Goal: Find specific page/section: Find specific page/section

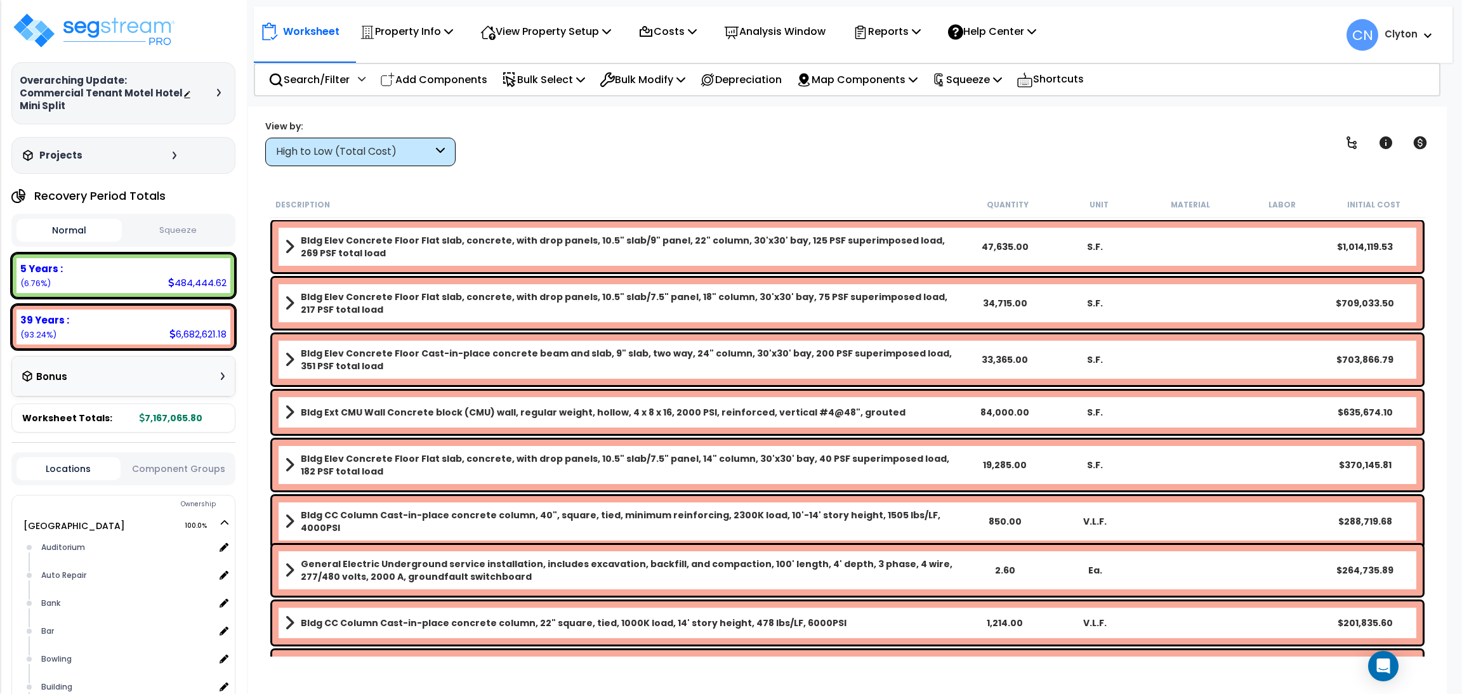
click at [713, 122] on div "View by: High to Low (Total Cost) High to Low (Total Cost)" at bounding box center [847, 142] width 1173 height 47
click at [48, 39] on img at bounding box center [93, 30] width 165 height 38
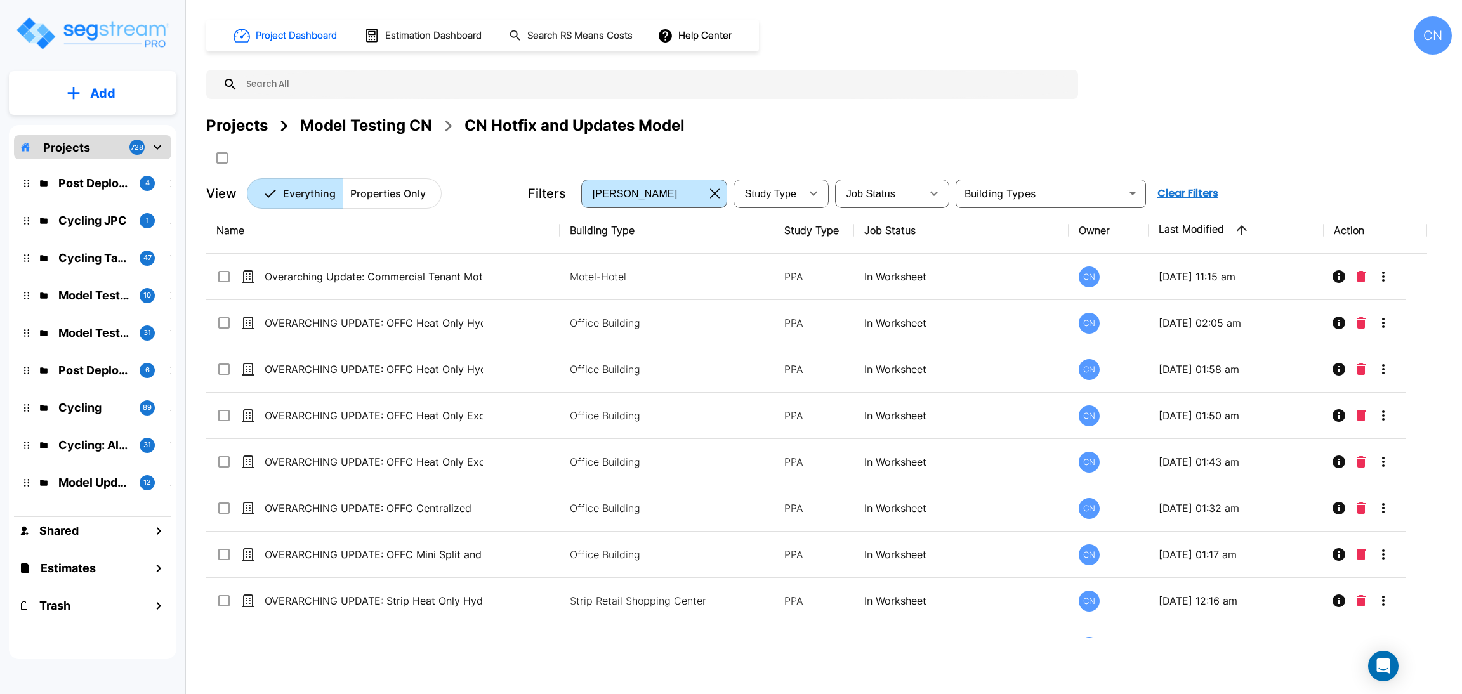
click at [1187, 101] on div "Project Dashboard Estimation Dashboard Search RS Means Costs Help Center CN Pro…" at bounding box center [829, 112] width 1246 height 192
click at [979, 157] on div "Projects Model Testing CN CN Hotfix and Updates Model" at bounding box center [829, 141] width 1246 height 54
click at [1315, 157] on div "Projects Model Testing CN CN Hotfix and Updates Model" at bounding box center [829, 141] width 1246 height 54
click at [1197, 148] on div "Projects Model Testing CN CN Hotfix and Updates Model" at bounding box center [829, 141] width 1246 height 54
click at [1164, 140] on div "Projects Model Testing CN CN Hotfix and Updates Model" at bounding box center [829, 141] width 1246 height 54
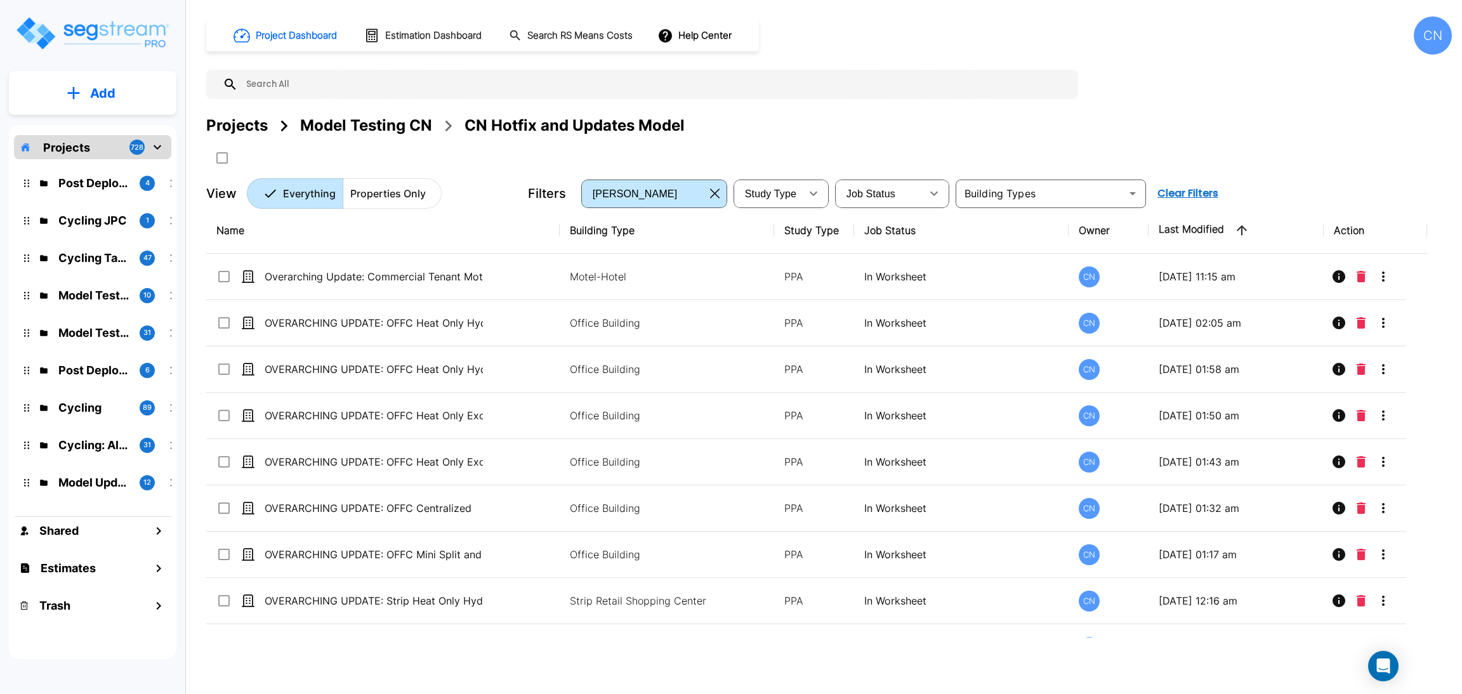
click at [1201, 143] on div "Projects Model Testing CN CN Hotfix and Updates Model" at bounding box center [829, 141] width 1246 height 54
click at [1142, 100] on div "Project Dashboard Estimation Dashboard Search RS Means Costs Help Center CN Pro…" at bounding box center [829, 112] width 1246 height 192
click at [1337, 93] on div "Project Dashboard Estimation Dashboard Search RS Means Costs Help Center CN Pro…" at bounding box center [829, 112] width 1246 height 192
click at [1346, 126] on div "Projects Model Testing CN CN Hotfix and Updates Model" at bounding box center [829, 125] width 1246 height 23
drag, startPoint x: 1144, startPoint y: 131, endPoint x: 1456, endPoint y: 182, distance: 316.9
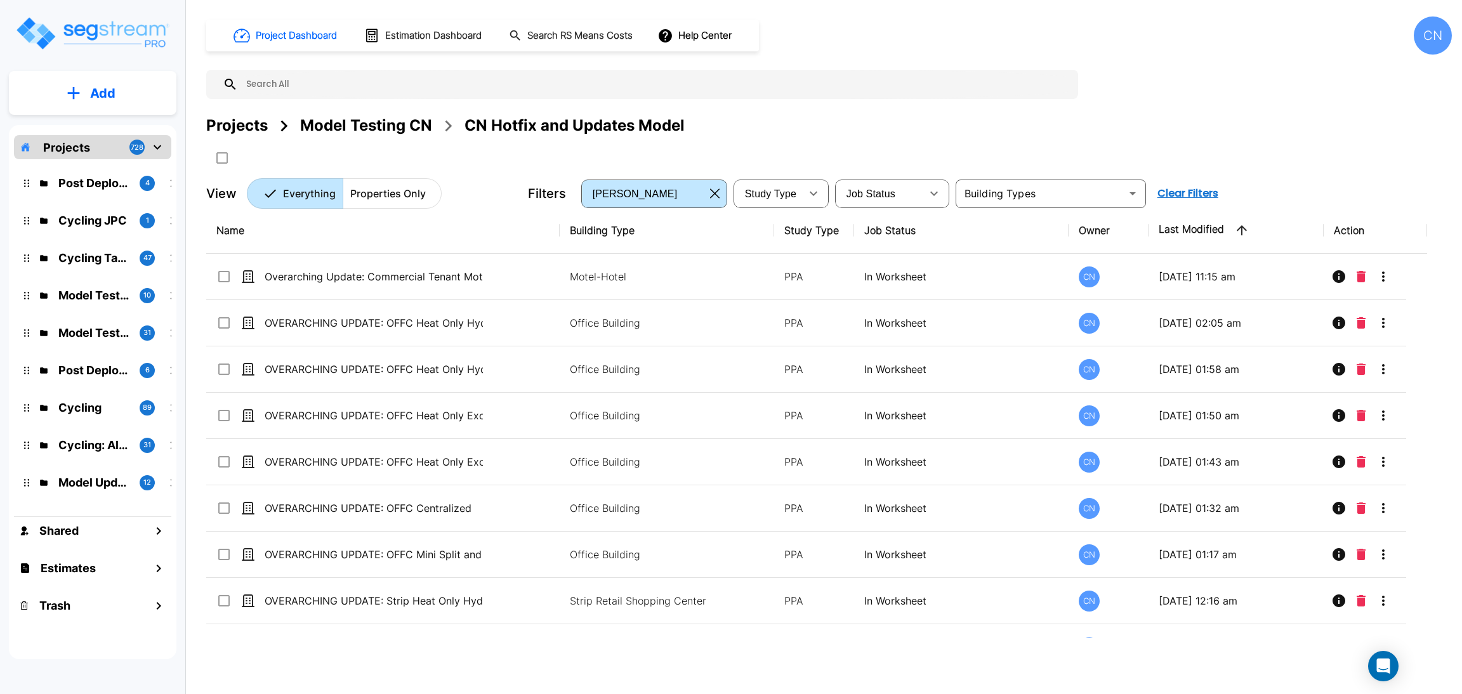
click at [1144, 131] on div "Projects Model Testing CN CN Hotfix and Updates Model" at bounding box center [829, 125] width 1246 height 23
click at [1136, 157] on div "Projects Model Testing CN CN Hotfix and Updates Model" at bounding box center [829, 141] width 1246 height 54
click at [1331, 142] on div "Projects Model Testing CN CN Hotfix and Updates Model" at bounding box center [829, 141] width 1246 height 54
